Goal: Transaction & Acquisition: Purchase product/service

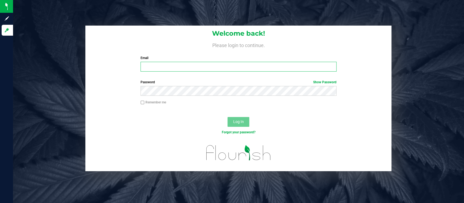
click at [176, 68] on input "Email" at bounding box center [239, 67] width 196 height 10
type input "[EMAIL_ADDRESS][DOMAIN_NAME]"
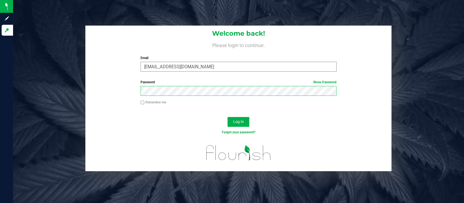
click at [228, 117] on button "Log In" at bounding box center [239, 122] width 22 height 10
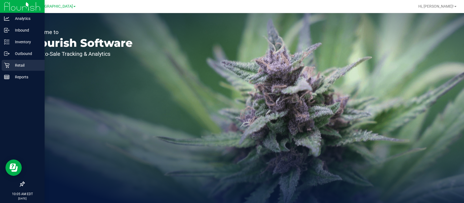
click at [13, 66] on p "Retail" at bounding box center [26, 65] width 33 height 7
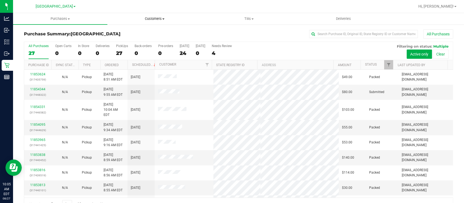
click at [158, 20] on span "Customers" at bounding box center [155, 18] width 94 height 5
click at [143, 31] on span "All customers" at bounding box center [126, 32] width 39 height 5
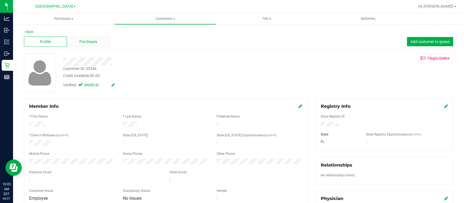
click at [85, 42] on span "Purchases" at bounding box center [88, 42] width 18 height 6
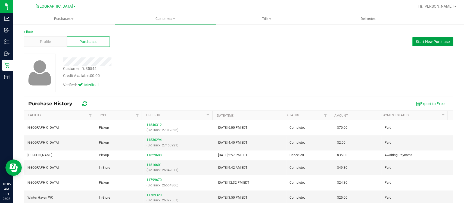
click at [422, 45] on button "Start New Purchase" at bounding box center [432, 41] width 41 height 9
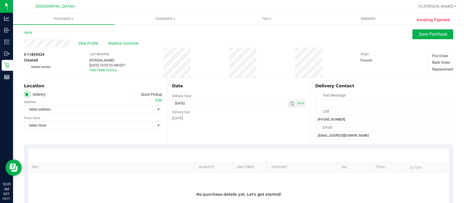
click at [134, 94] on icon at bounding box center [135, 94] width 3 height 0
click at [0, 0] on input "Store Pickup" at bounding box center [0, 0] width 0 height 0
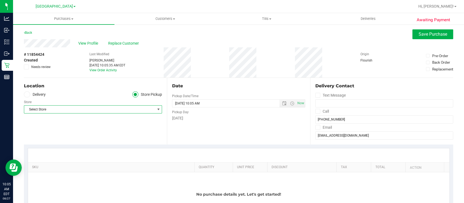
click at [122, 108] on span "Select Store" at bounding box center [89, 109] width 131 height 8
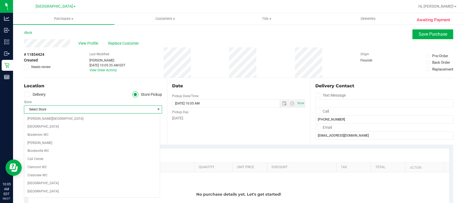
scroll to position [79, 0]
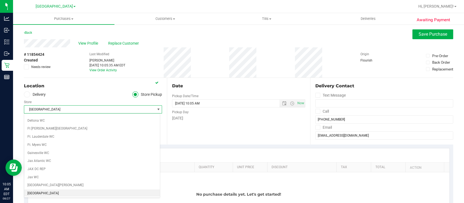
click at [36, 191] on li "[GEOGRAPHIC_DATA]" at bounding box center [92, 193] width 136 height 8
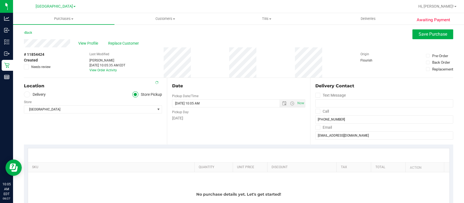
click at [95, 133] on div "Location Delivery Store Pickup Store Lakeland WC Select Store [PERSON_NAME][GEO…" at bounding box center [95, 111] width 143 height 67
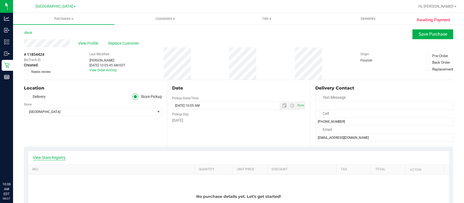
click at [55, 158] on link "View State Registry" at bounding box center [49, 157] width 33 height 5
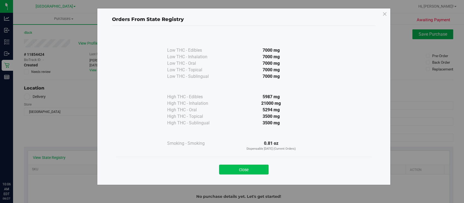
click at [237, 165] on button "Close" at bounding box center [243, 169] width 49 height 10
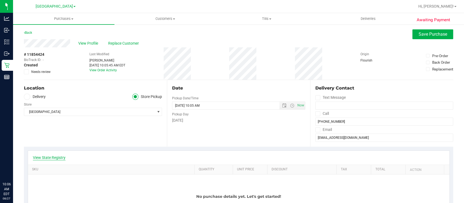
click at [50, 155] on link "View State Registry" at bounding box center [49, 157] width 33 height 5
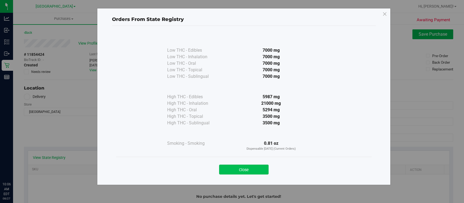
click at [241, 170] on button "Close" at bounding box center [243, 169] width 49 height 10
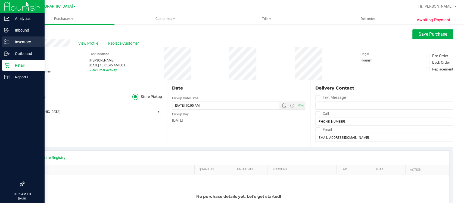
click at [20, 46] on div "Inventory" at bounding box center [23, 41] width 43 height 11
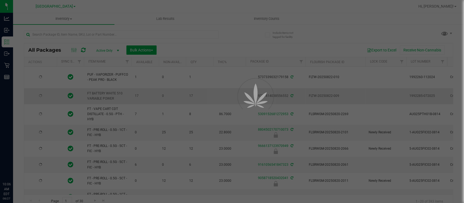
click at [104, 141] on td "FT - PRE-ROLL - 0.5G - 1CT - FIC - HYB" at bounding box center [108, 132] width 48 height 16
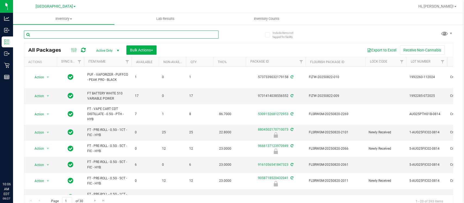
click at [95, 37] on input "text" at bounding box center [121, 34] width 195 height 8
type input "arz"
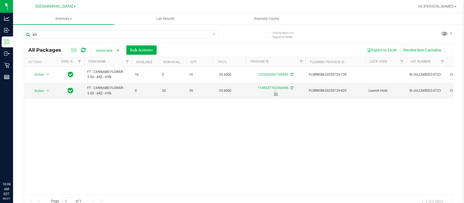
click at [149, 119] on div "Action Action Adjust qty Create package Edit attributes Global inventory Locate…" at bounding box center [238, 131] width 429 height 128
click at [46, 94] on span "select" at bounding box center [48, 91] width 7 height 8
click at [46, 158] on li "Unlock package" at bounding box center [47, 162] width 35 height 8
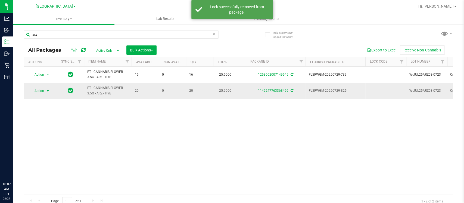
click at [39, 93] on span "Action" at bounding box center [37, 91] width 15 height 8
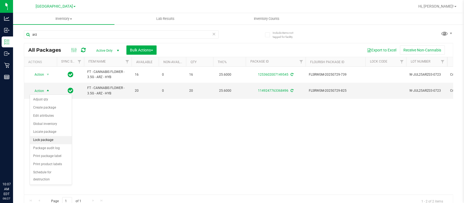
click at [44, 138] on li "Lock package" at bounding box center [51, 140] width 42 height 8
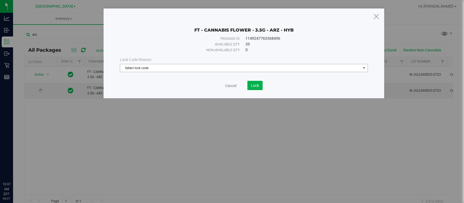
click at [183, 68] on span "Select lock code" at bounding box center [240, 68] width 240 height 8
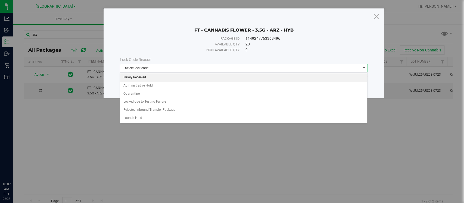
click at [138, 75] on li "Newly Received" at bounding box center [243, 77] width 247 height 8
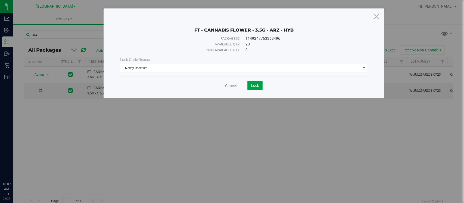
click at [253, 84] on span "Lock" at bounding box center [255, 85] width 8 height 4
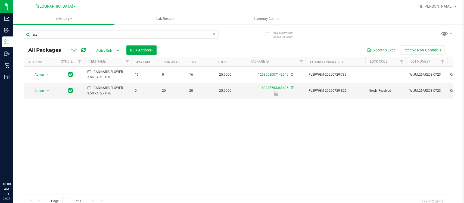
click at [157, 167] on div "Action Action Adjust qty Create package Edit attributes Global inventory Locate…" at bounding box center [238, 131] width 429 height 128
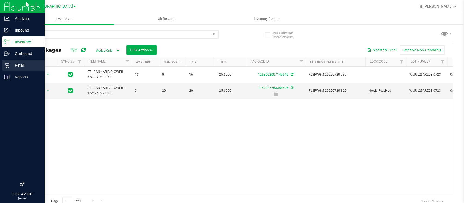
click at [28, 70] on div "Retail" at bounding box center [23, 65] width 43 height 11
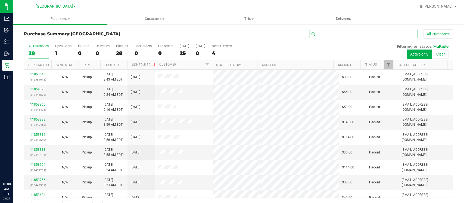
click at [325, 35] on input "text" at bounding box center [363, 34] width 109 height 8
type input "lisette ramos"
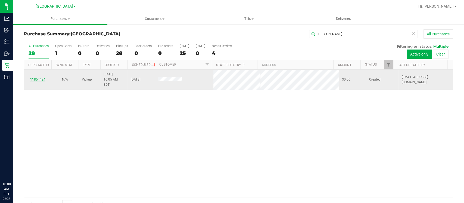
click at [37, 77] on link "11854424" at bounding box center [37, 79] width 15 height 4
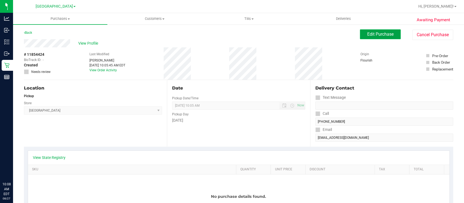
click at [379, 34] on span "Edit Purchase" at bounding box center [380, 34] width 26 height 5
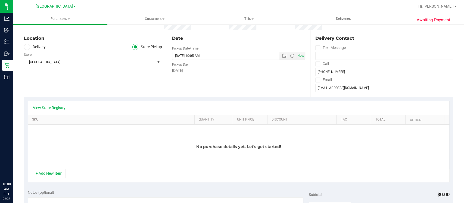
scroll to position [67, 0]
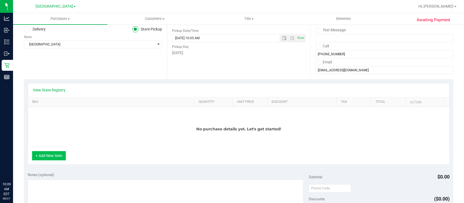
click at [45, 160] on button "+ Add New Item" at bounding box center [49, 155] width 34 height 9
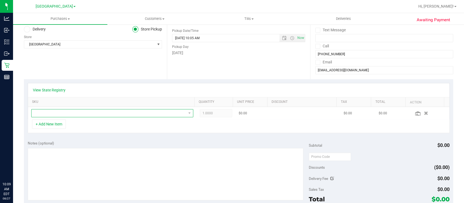
click at [82, 114] on span "NO DATA FOUND" at bounding box center [109, 113] width 155 height 8
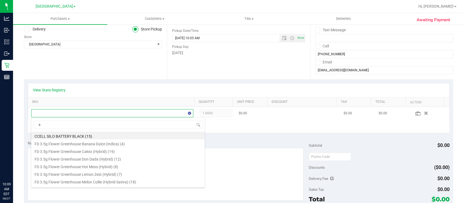
scroll to position [8, 155]
type input "arz"
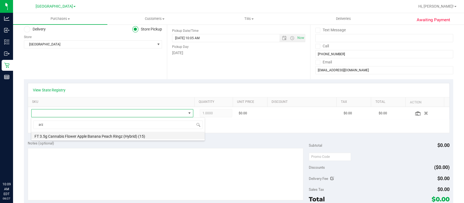
click at [72, 136] on li "FT 3.5g Cannabis Flower Apple Banana Peach Ringz (Hybrid) (15)" at bounding box center [117, 136] width 173 height 8
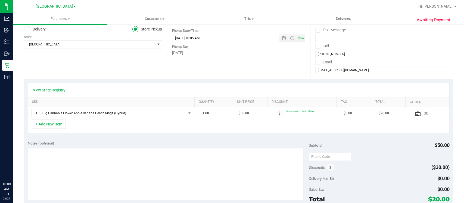
click at [200, 133] on div "View State Registry SKU Quantity Unit Price Discount Tax Total Action FT 3.5g C…" at bounding box center [238, 108] width 429 height 58
drag, startPoint x: 207, startPoint y: 112, endPoint x: 179, endPoint y: 114, distance: 27.8
click at [179, 114] on tr "FT 3.5g Cannabis Flower Apple Banana Peach Ringz (Hybrid) 1.00 1 $50.00 60prems…" at bounding box center [238, 113] width 421 height 13
type input "4"
type input "4.00"
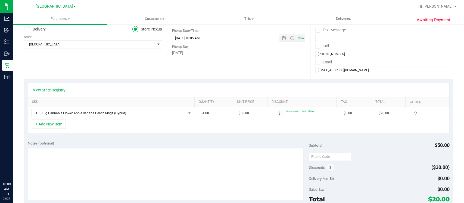
click at [195, 134] on div "View State Registry SKU Quantity Unit Price Discount Tax Total Action FT 3.5g C…" at bounding box center [238, 108] width 429 height 58
click at [228, 84] on div "View State Registry" at bounding box center [238, 90] width 421 height 14
click at [210, 111] on span "4.00 4" at bounding box center [216, 113] width 32 height 8
drag, startPoint x: 210, startPoint y: 111, endPoint x: 198, endPoint y: 112, distance: 12.2
click at [200, 112] on input "4" at bounding box center [216, 113] width 32 height 8
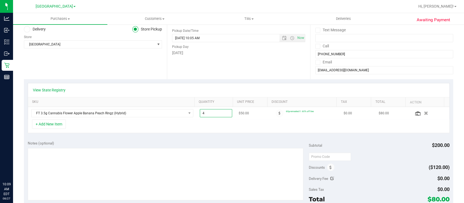
type input "7"
type input "7.00"
click at [198, 133] on div "View State Registry SKU Quantity Unit Price Discount Tax Total Action FT 3.5g C…" at bounding box center [238, 108] width 429 height 58
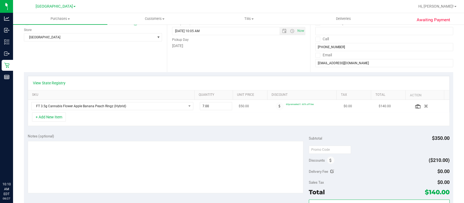
scroll to position [74, 0]
drag, startPoint x: 214, startPoint y: 116, endPoint x: 206, endPoint y: 108, distance: 11.9
click at [206, 108] on span "7.00 7" at bounding box center [216, 106] width 32 height 8
drag, startPoint x: 206, startPoint y: 108, endPoint x: 192, endPoint y: 108, distance: 14.4
click at [197, 108] on td "7.00 7" at bounding box center [216, 106] width 39 height 13
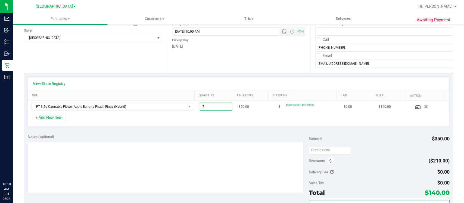
type input "4"
type input "4.00"
click at [205, 125] on div "+ Add New Item" at bounding box center [239, 120] width 422 height 14
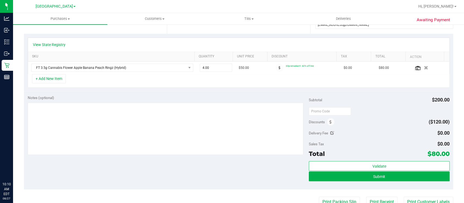
scroll to position [114, 0]
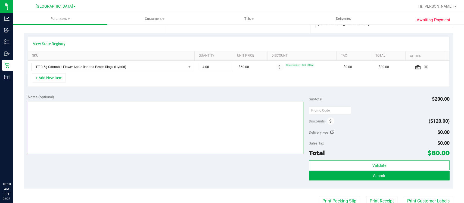
click at [178, 150] on textarea at bounding box center [166, 128] width 276 height 52
type textarea "R"
type textarea "t"
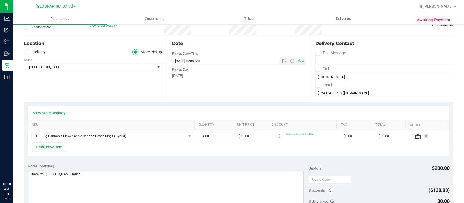
scroll to position [0, 0]
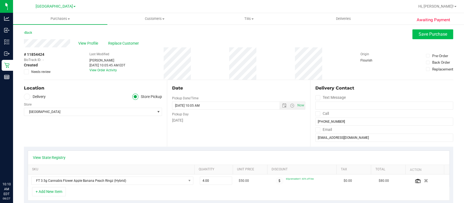
type textarea "Thank you soooo much!"
click at [419, 34] on span "Save Purchase" at bounding box center [433, 34] width 29 height 5
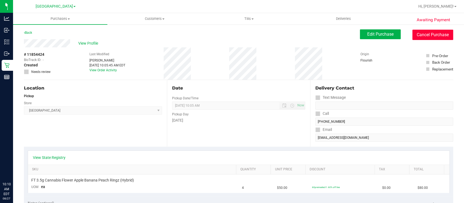
click at [431, 34] on button "Cancel Purchase" at bounding box center [432, 35] width 41 height 10
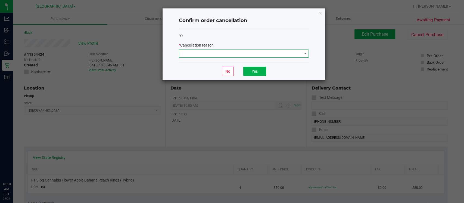
click at [273, 51] on span at bounding box center [240, 54] width 123 height 8
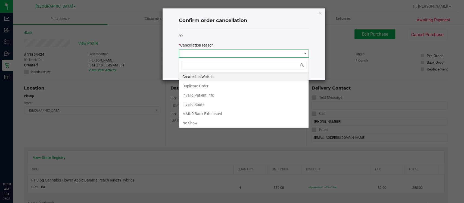
scroll to position [28, 0]
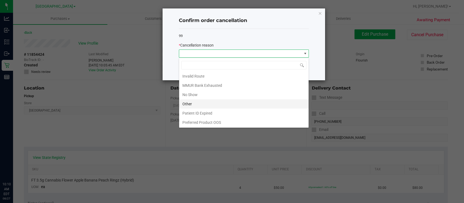
click at [183, 103] on li "Other" at bounding box center [243, 103] width 129 height 9
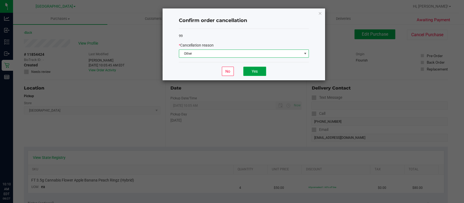
click at [259, 70] on button "Yes" at bounding box center [254, 71] width 23 height 9
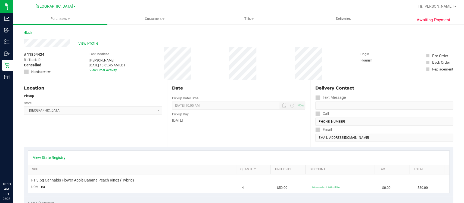
click at [95, 119] on div "Location Pickup Store Lakeland WC Select Store Bonita Springs WC Boynton Beach …" at bounding box center [95, 113] width 143 height 67
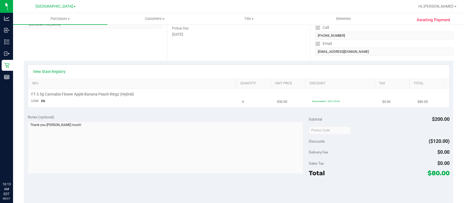
scroll to position [87, 0]
click at [97, 114] on div "Notes (optional)" at bounding box center [168, 115] width 281 height 5
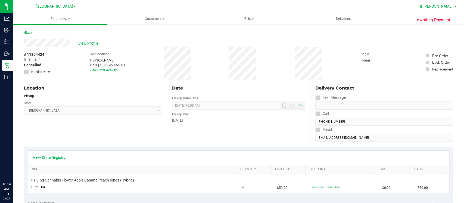
click at [451, 5] on span "Hi, [PERSON_NAME]!" at bounding box center [435, 6] width 35 height 4
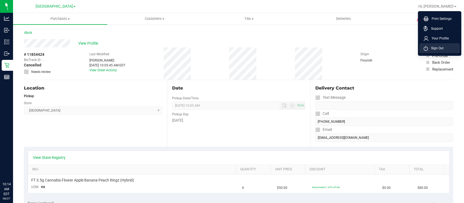
click at [434, 48] on span "Sign Out" at bounding box center [436, 47] width 16 height 5
